Goal: Transaction & Acquisition: Subscribe to service/newsletter

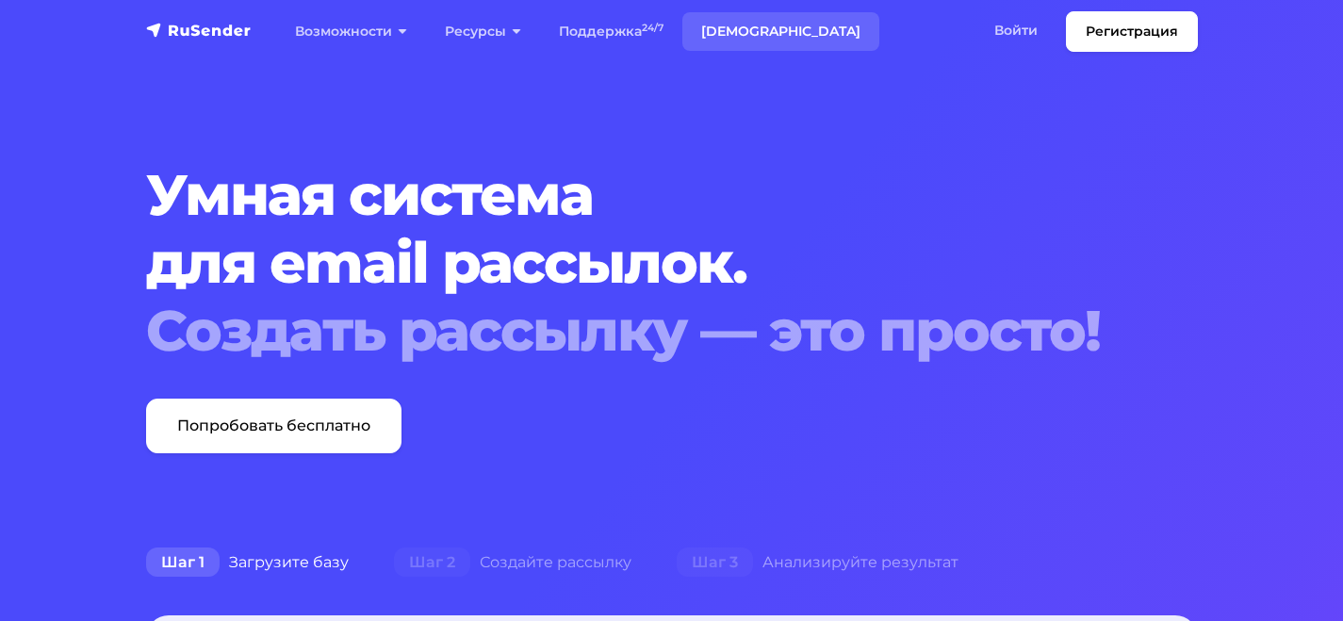
click at [753, 32] on link "[DEMOGRAPHIC_DATA]" at bounding box center [781, 31] width 197 height 39
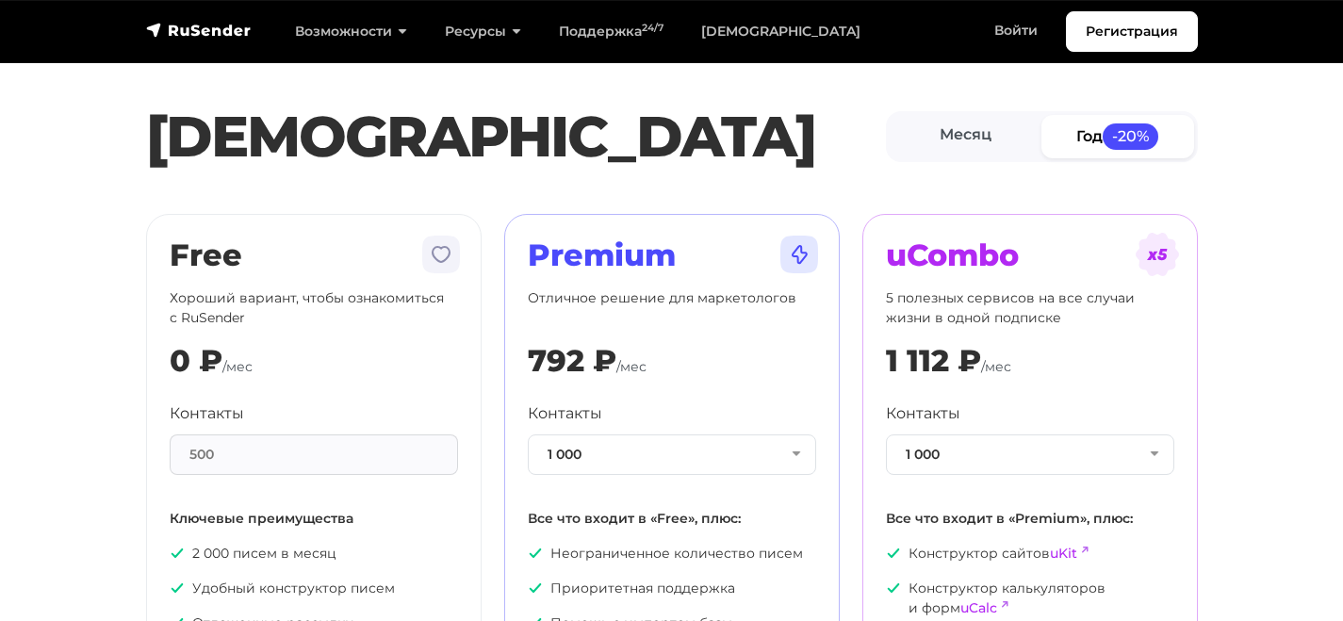
scroll to position [141, 0]
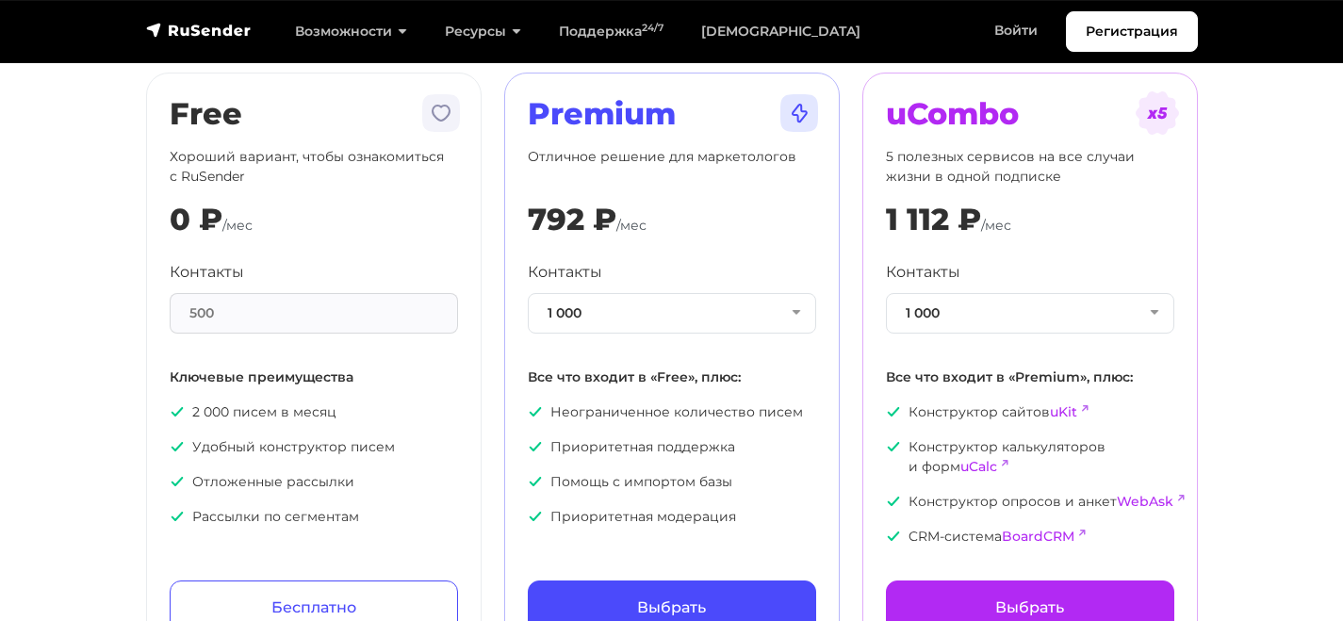
click at [324, 312] on div "500" at bounding box center [314, 313] width 288 height 41
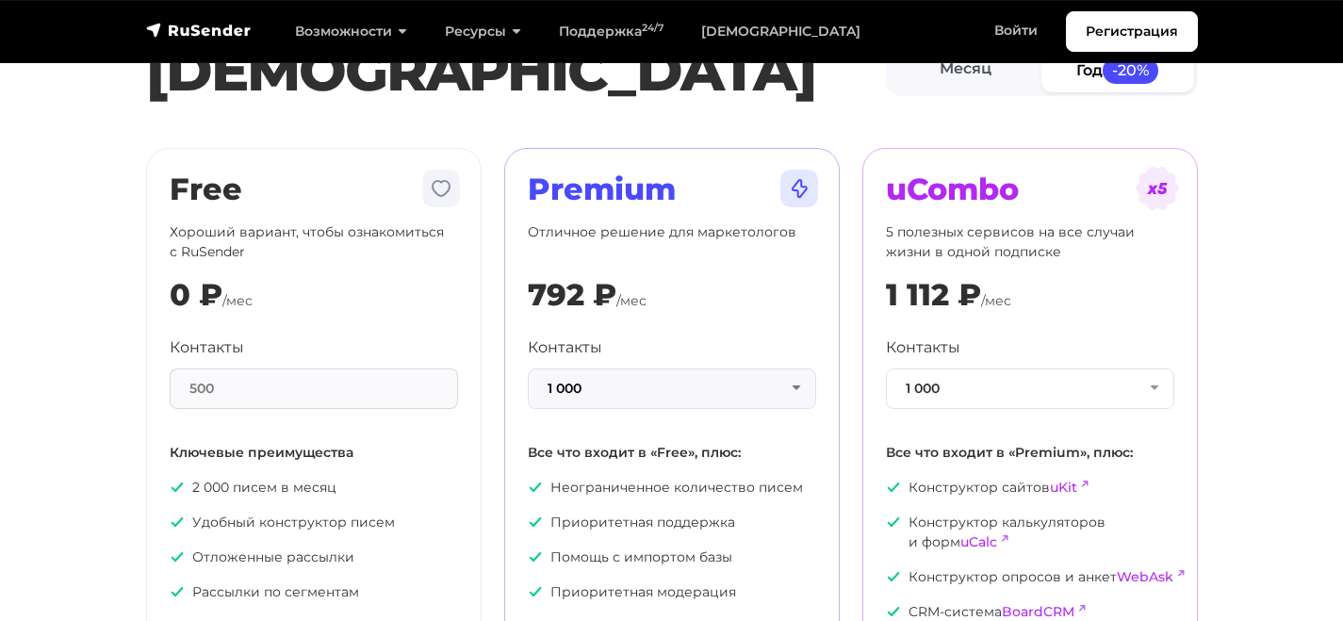
scroll to position [0, 0]
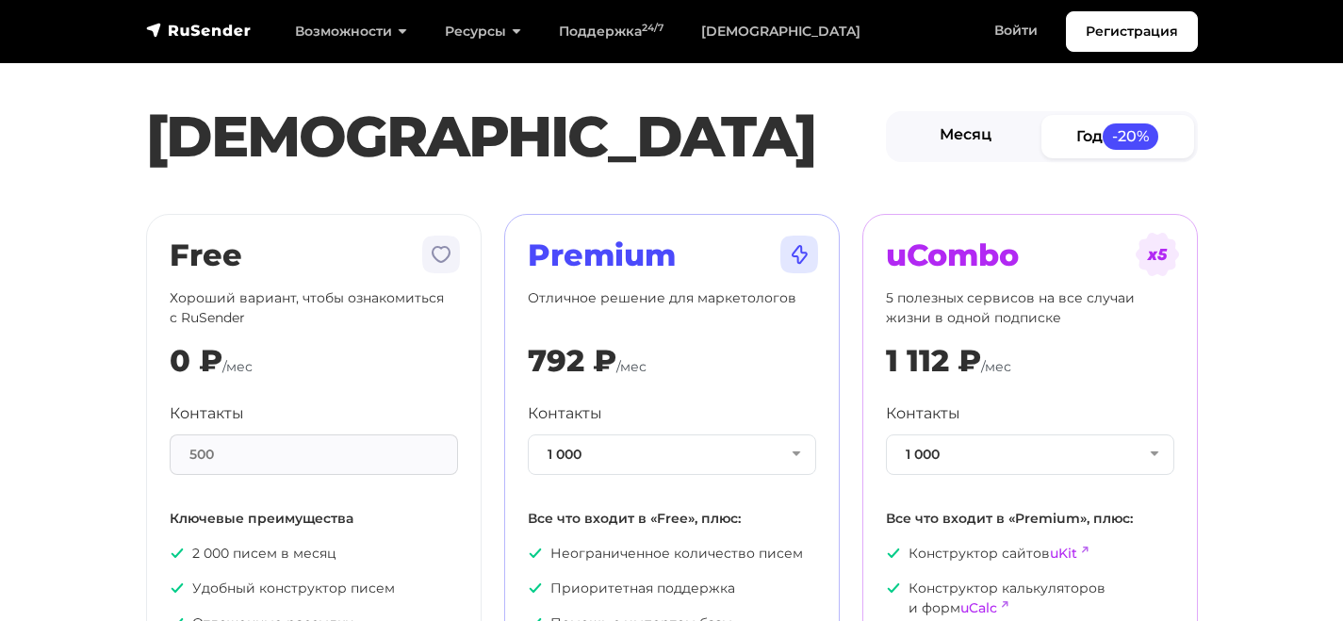
click at [975, 115] on link "Месяц" at bounding box center [966, 136] width 153 height 42
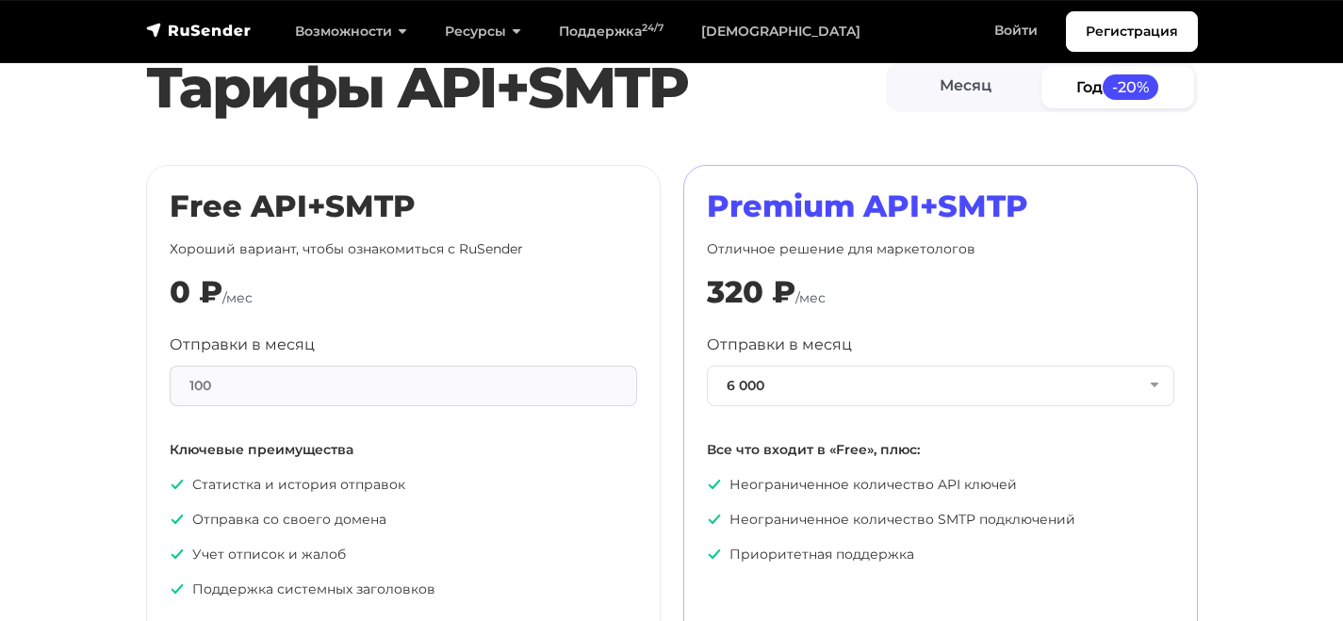
scroll to position [831, 0]
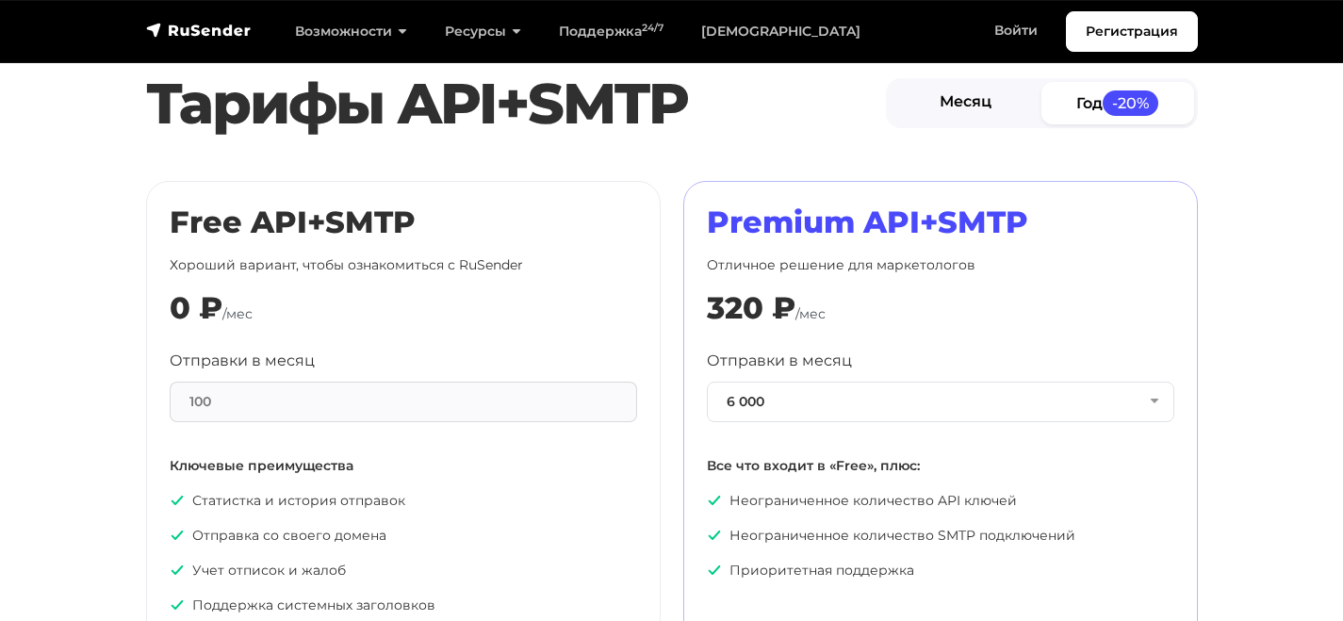
click at [963, 103] on link "Месяц" at bounding box center [966, 103] width 153 height 42
click at [858, 398] on button "6 000" at bounding box center [941, 402] width 468 height 41
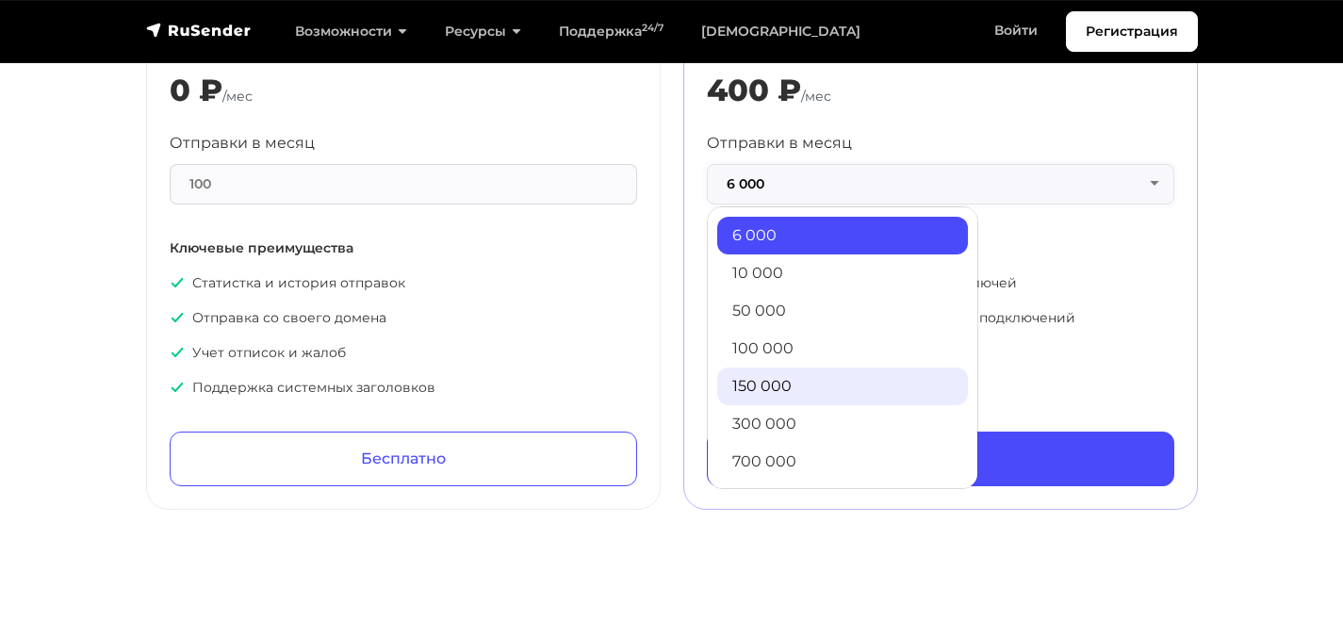
scroll to position [115, 0]
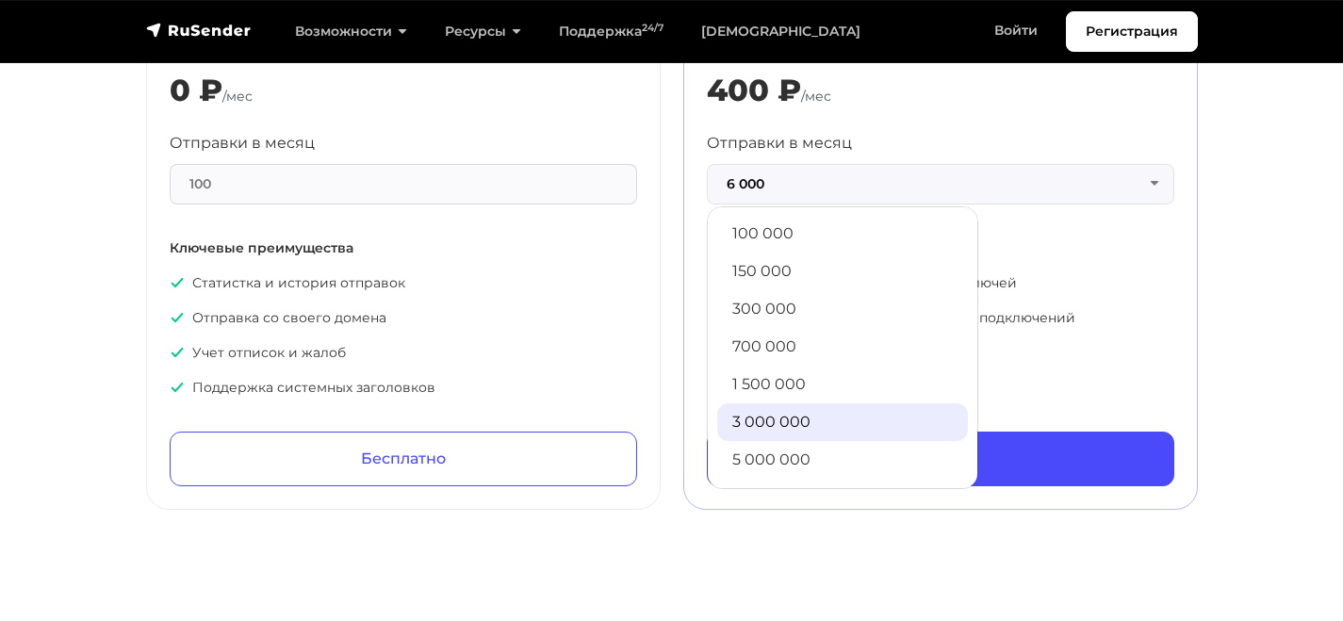
click at [806, 420] on link "3 000 000" at bounding box center [842, 422] width 251 height 38
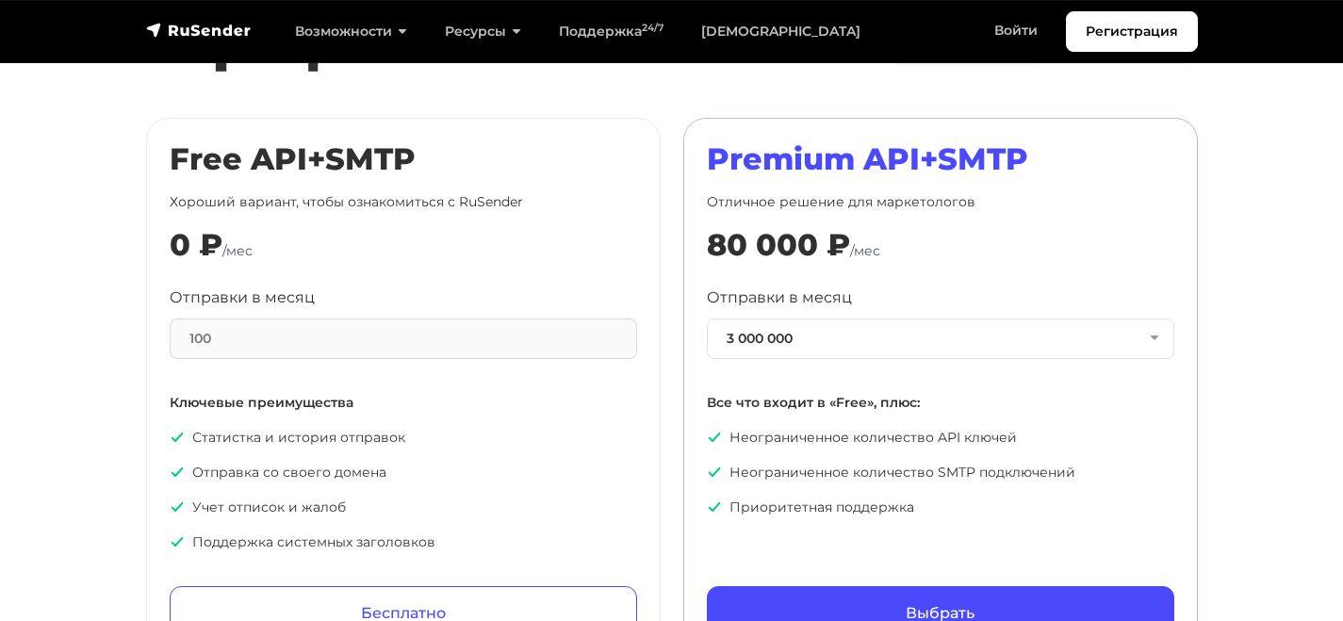
scroll to position [875, 0]
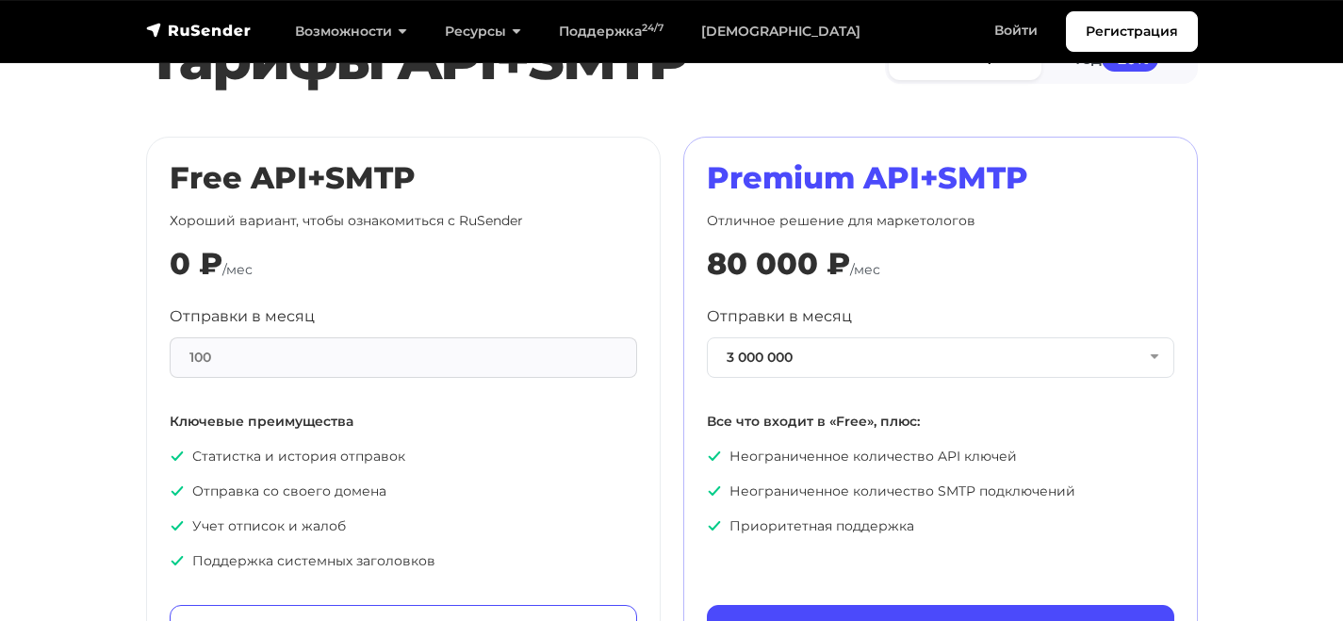
click at [454, 340] on div "100" at bounding box center [404, 357] width 468 height 41
click at [470, 365] on div "100" at bounding box center [404, 357] width 468 height 41
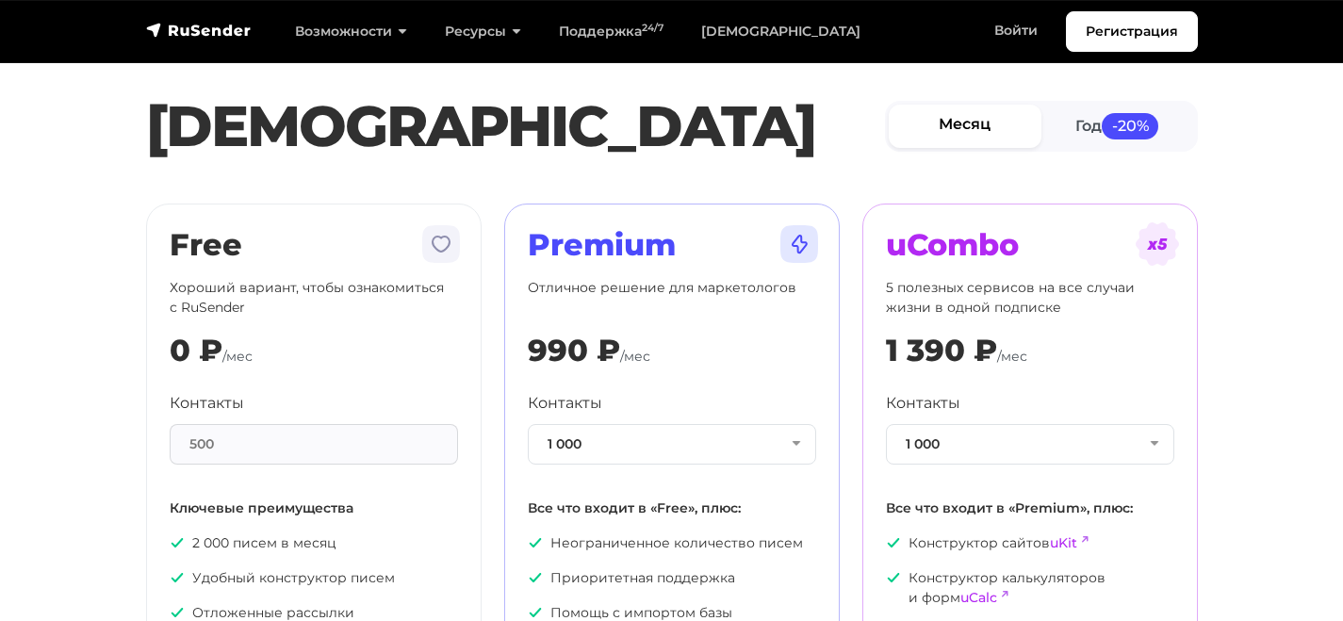
scroll to position [0, 0]
